Goal: Find specific page/section: Find specific page/section

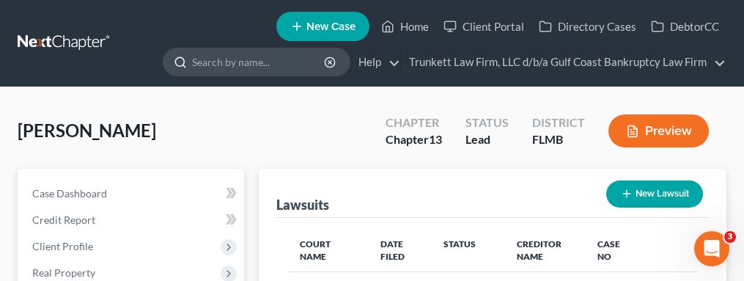
click at [246, 59] on input "search" at bounding box center [259, 61] width 134 height 27
type input "[PERSON_NAME]"
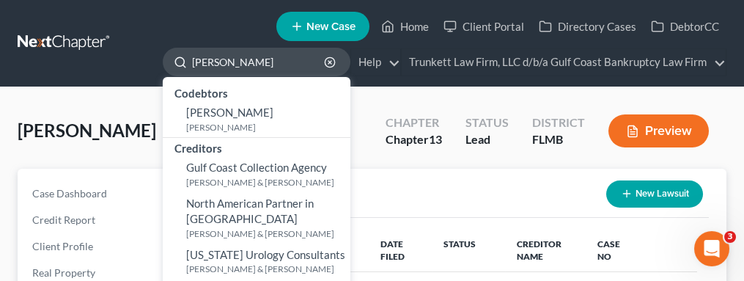
click at [239, 54] on input "[PERSON_NAME]" at bounding box center [259, 61] width 134 height 27
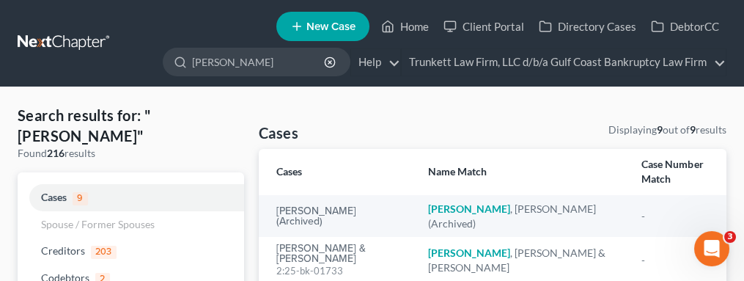
drag, startPoint x: 260, startPoint y: 59, endPoint x: 153, endPoint y: 54, distance: 106.4
click at [153, 54] on ul "New Case Home Client Portal Directory Cases DebtorCC [PERSON_NAME] - No Result …" at bounding box center [424, 43] width 603 height 72
click at [415, 21] on link "Home" at bounding box center [405, 26] width 62 height 26
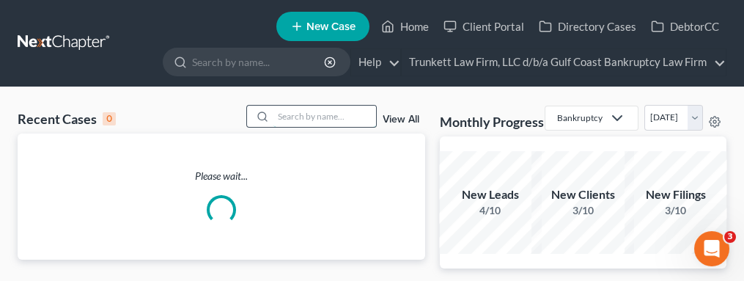
click at [318, 116] on input "search" at bounding box center [324, 116] width 103 height 21
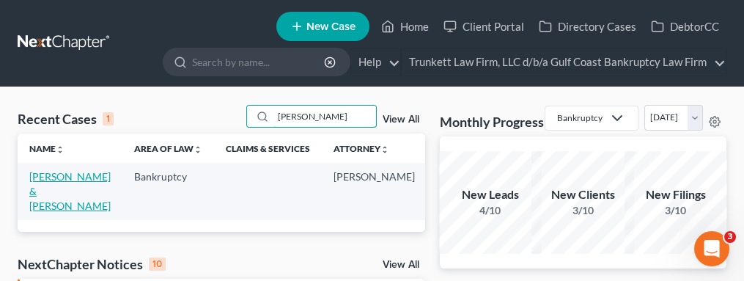
type input "[PERSON_NAME]"
click at [38, 210] on link "[PERSON_NAME] & [PERSON_NAME]" at bounding box center [69, 191] width 81 height 42
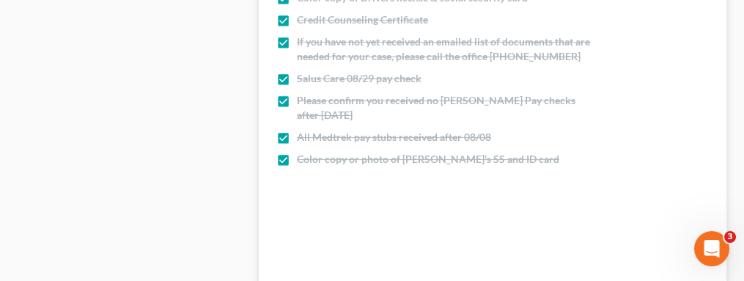
scroll to position [1350, 0]
